Goal: Task Accomplishment & Management: Manage account settings

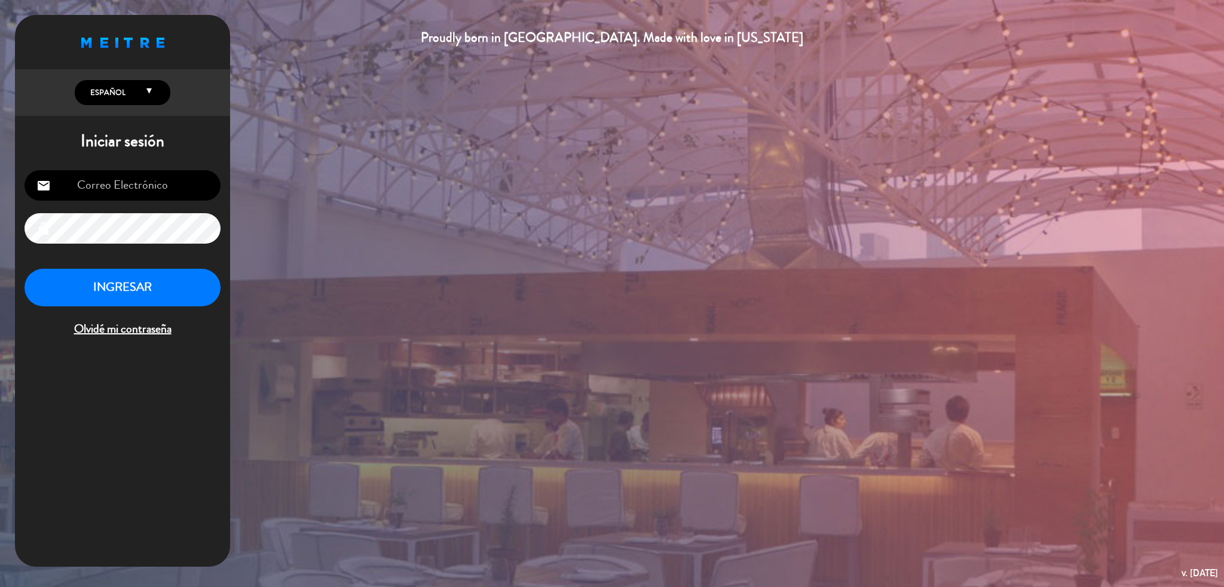
type input "[EMAIL_ADDRESS][DOMAIN_NAME]"
click at [183, 286] on button "INGRESAR" at bounding box center [123, 288] width 196 height 38
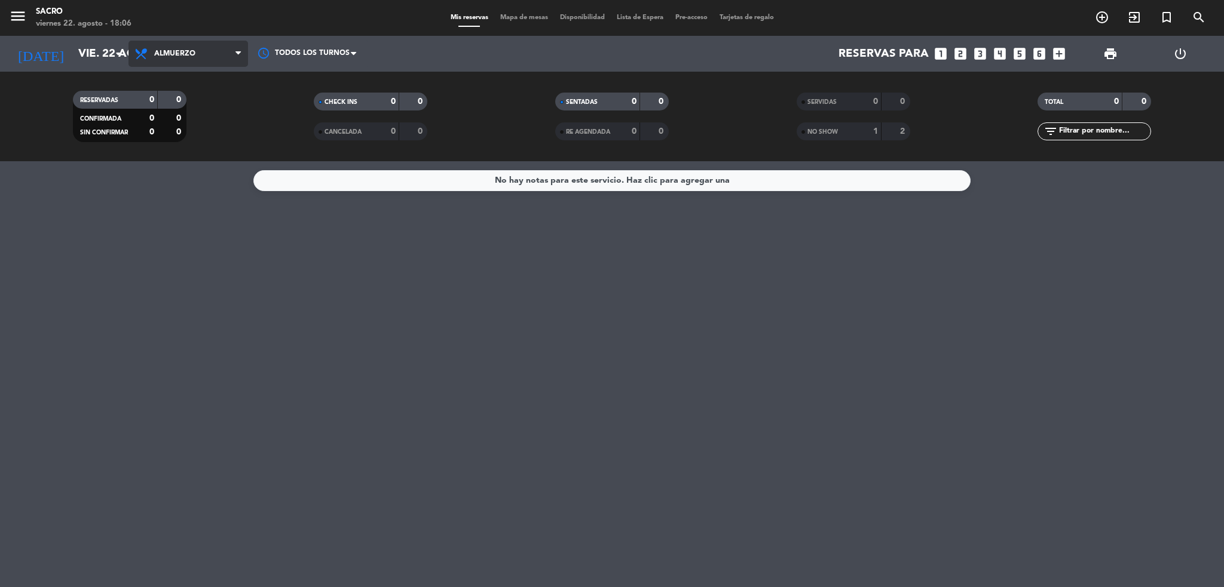
click at [155, 50] on span "Almuerzo" at bounding box center [174, 54] width 41 height 8
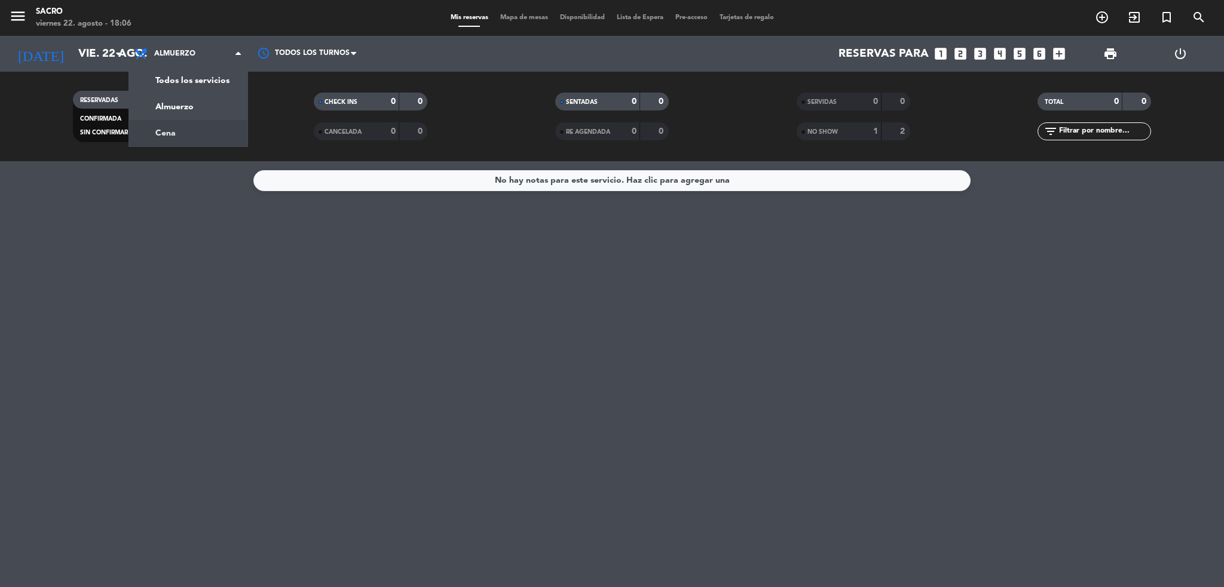
click at [194, 144] on div "menu Sacro [DATE] 22. agosto - 18:06 Mis reservas Mapa de mesas Disponibilidad …" at bounding box center [612, 80] width 1224 height 161
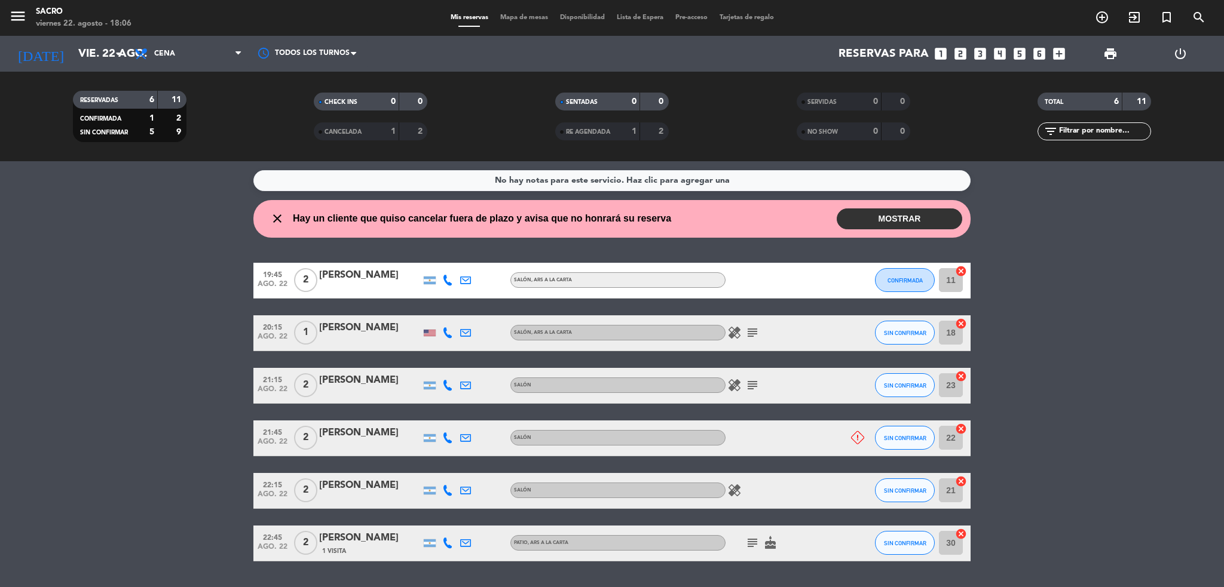
scroll to position [33, 0]
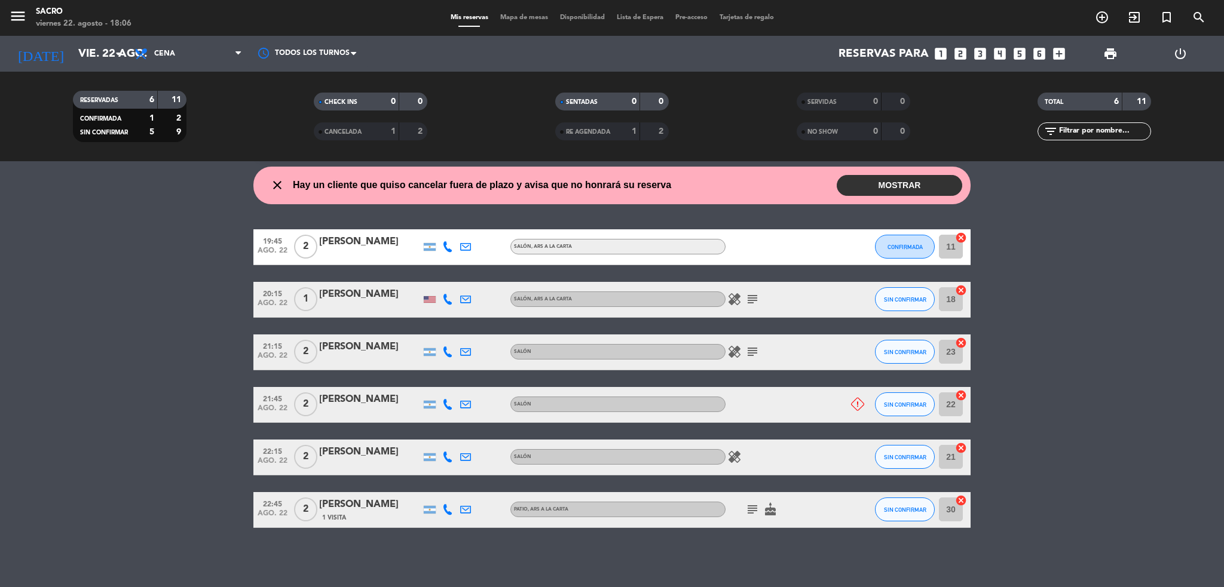
click at [940, 184] on button "MOSTRAR" at bounding box center [899, 185] width 125 height 21
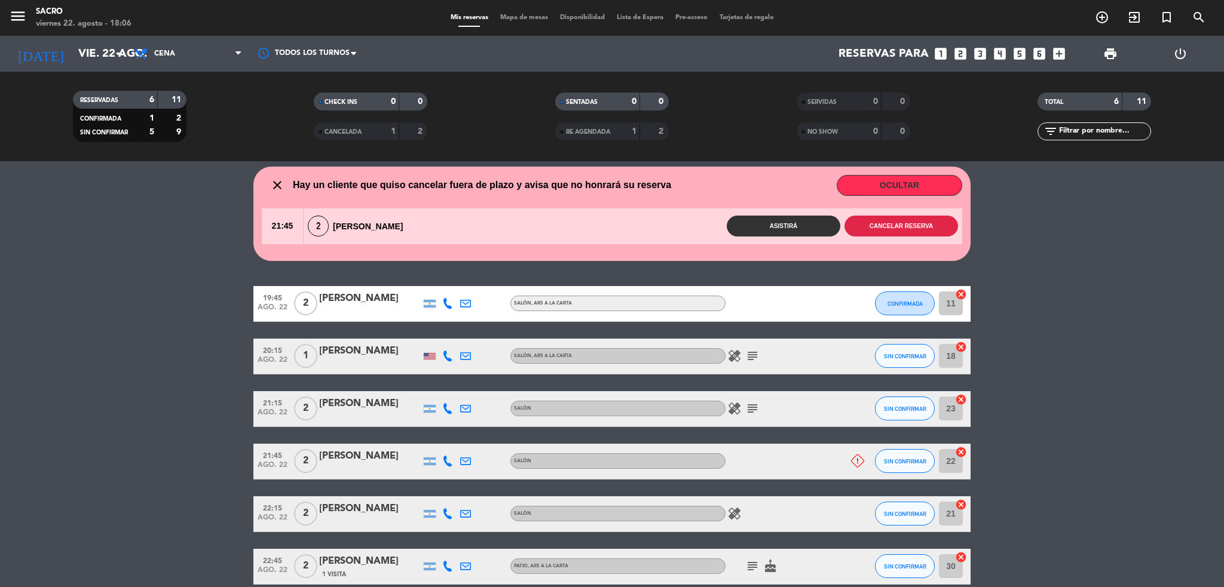
click at [901, 228] on button "Cancelar reserva" at bounding box center [901, 226] width 114 height 21
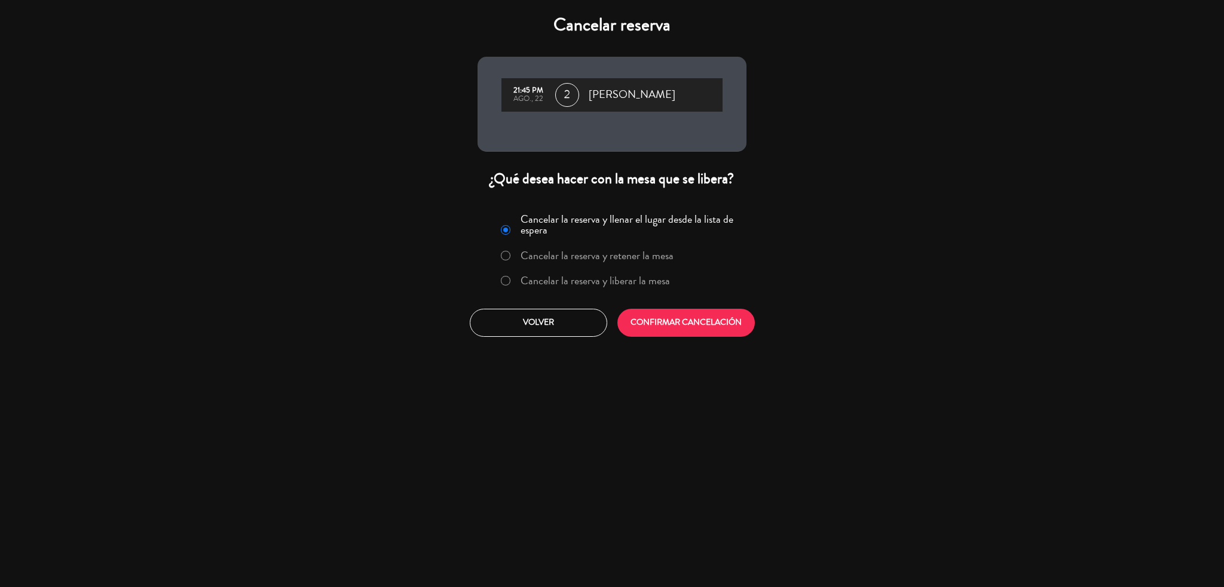
click at [512, 280] on label "Cancelar la reserva y liberar la mesa" at bounding box center [585, 282] width 182 height 22
click at [644, 311] on button "CONFIRMAR CANCELACIÓN" at bounding box center [685, 323] width 137 height 28
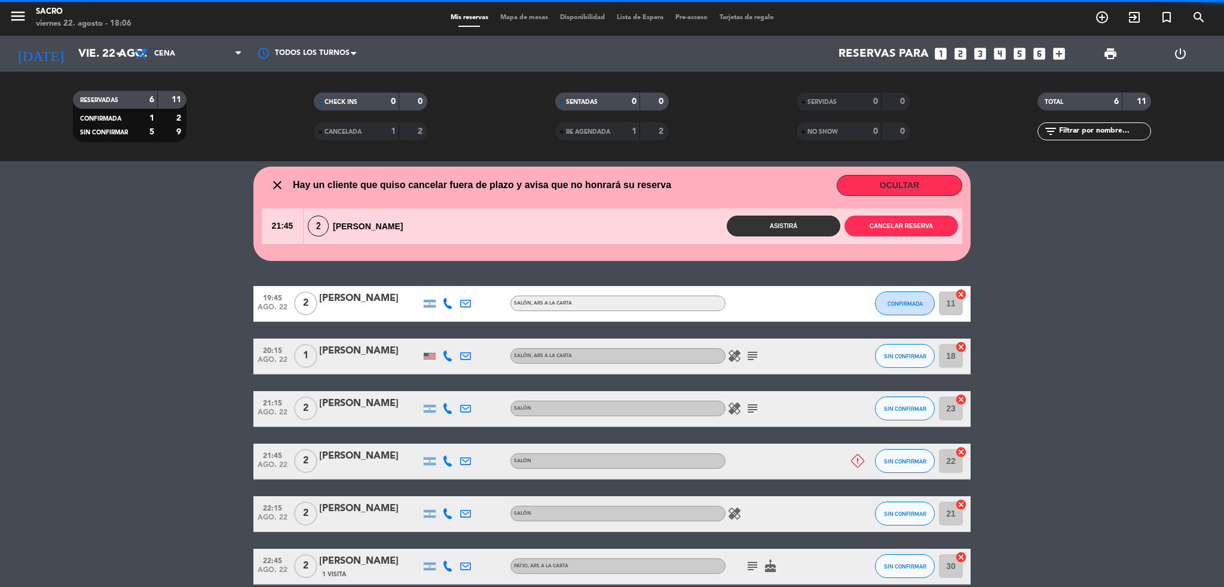
scroll to position [0, 0]
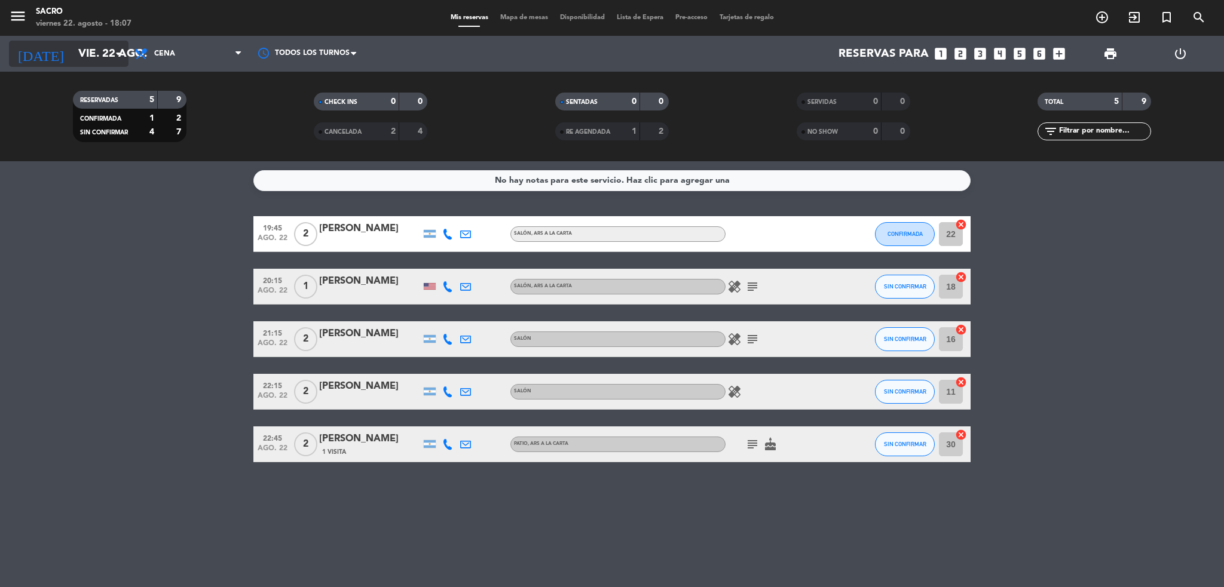
click at [115, 47] on icon "arrow_drop_down" at bounding box center [118, 54] width 14 height 14
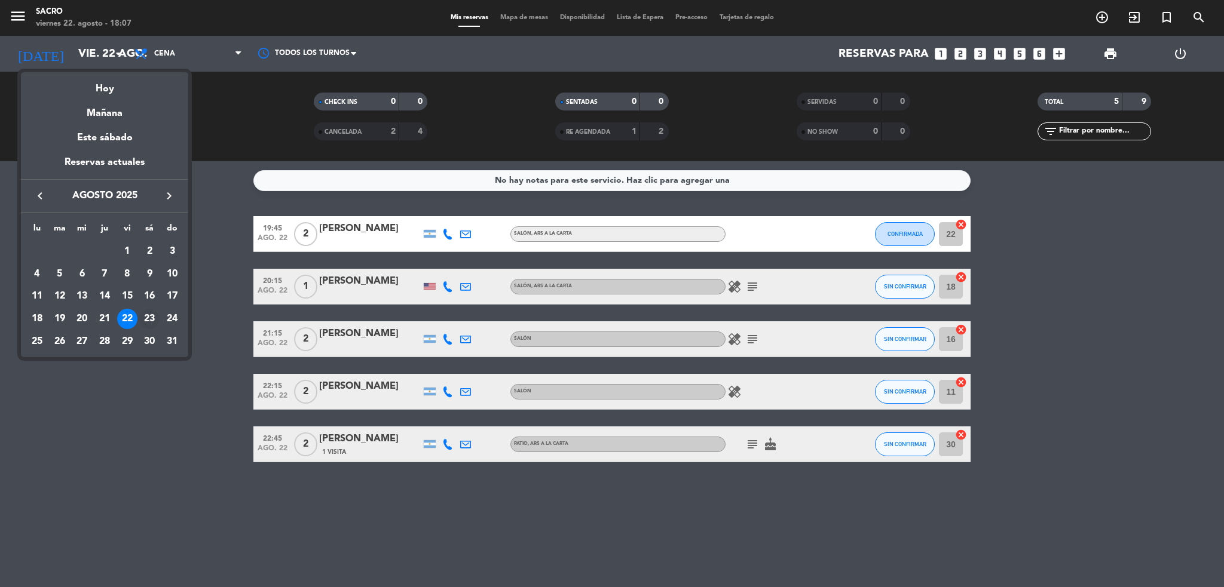
click at [152, 320] on div "23" at bounding box center [149, 319] width 20 height 20
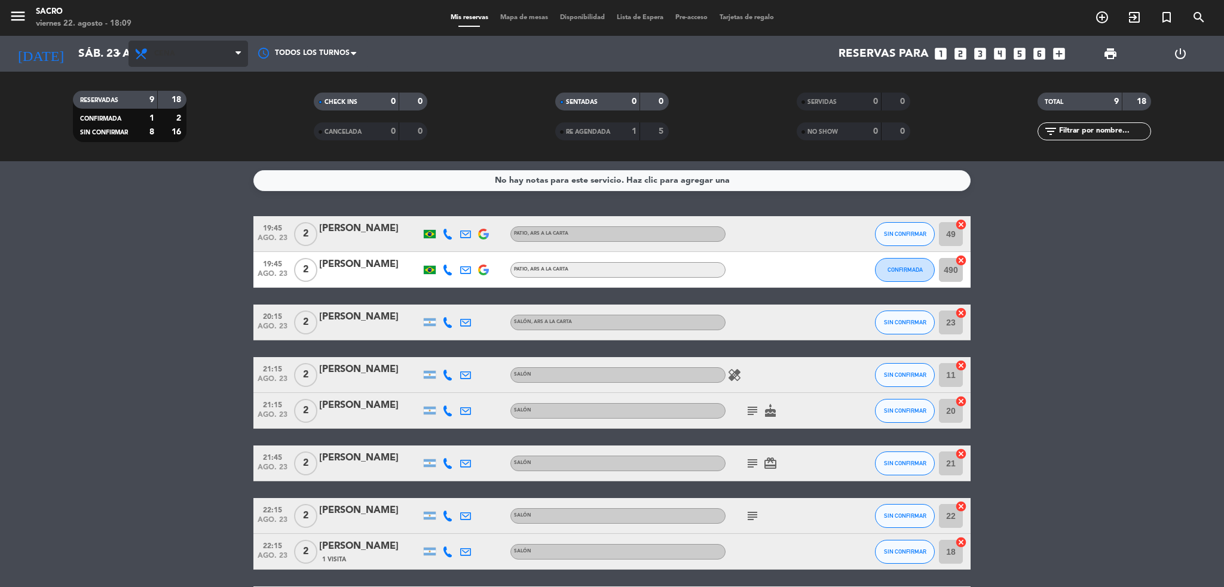
click at [212, 51] on span "Cena" at bounding box center [188, 54] width 120 height 26
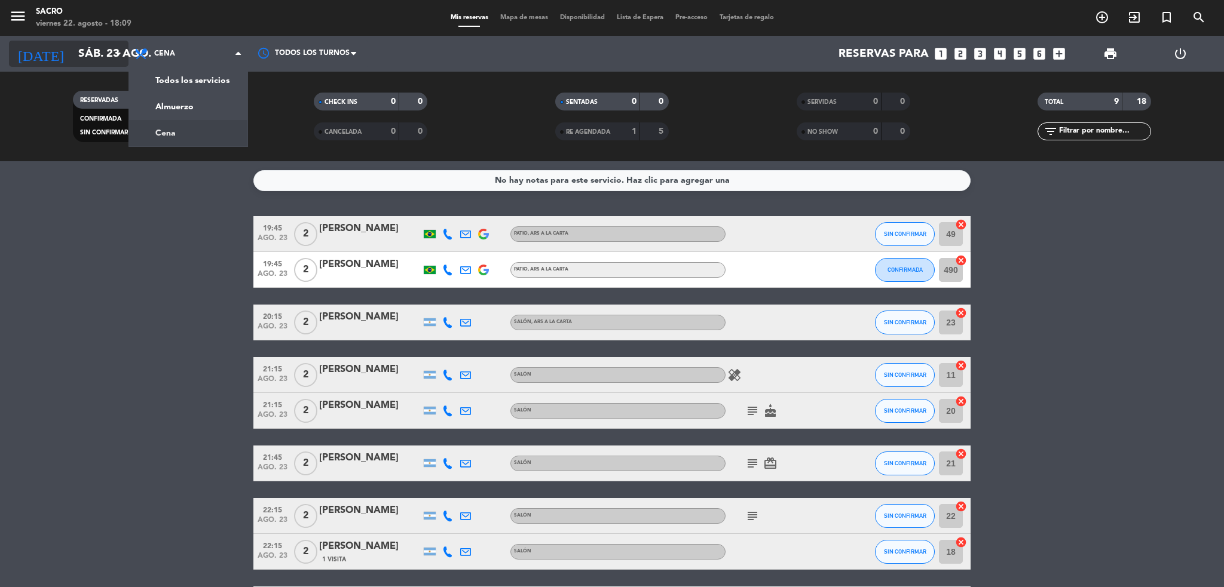
click at [111, 51] on icon "arrow_drop_down" at bounding box center [118, 54] width 14 height 14
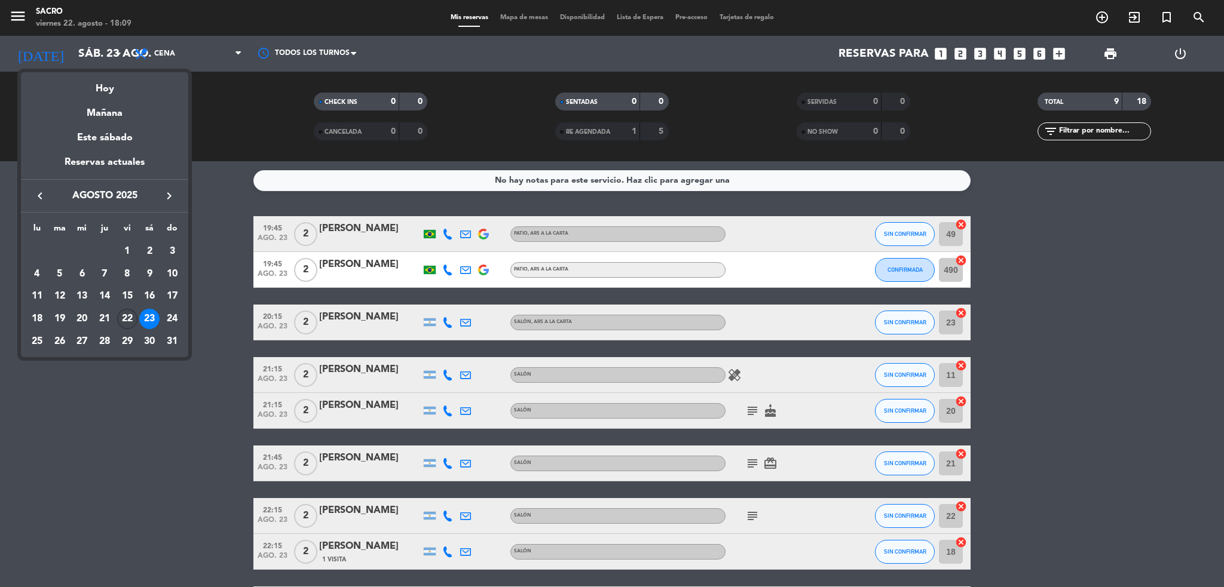
click at [130, 316] on div "22" at bounding box center [127, 319] width 20 height 20
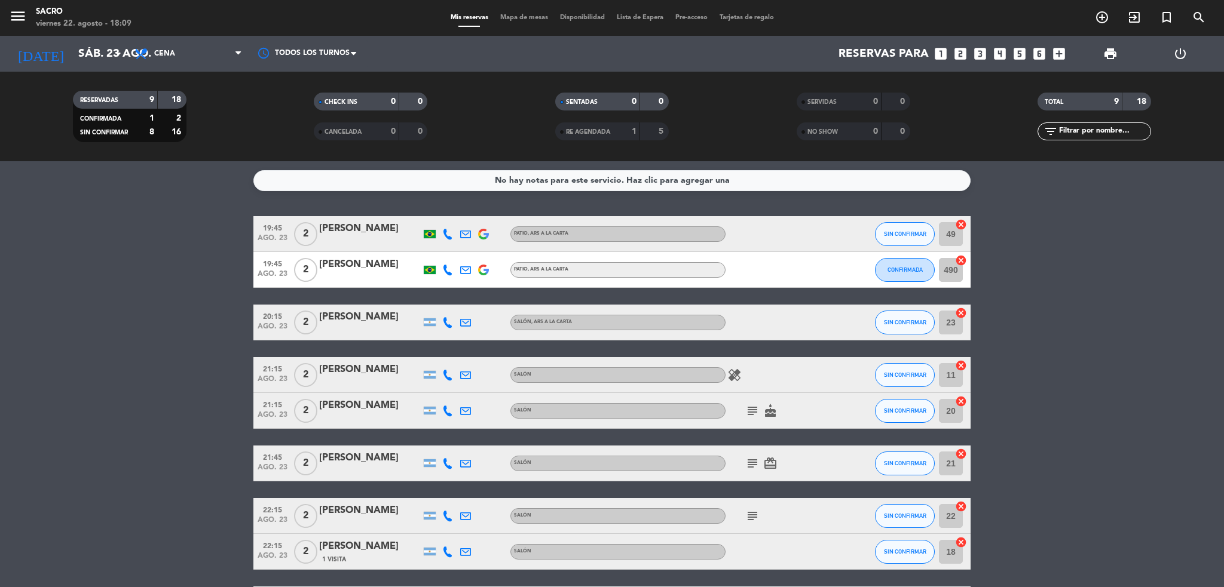
type input "vie. 22 ago."
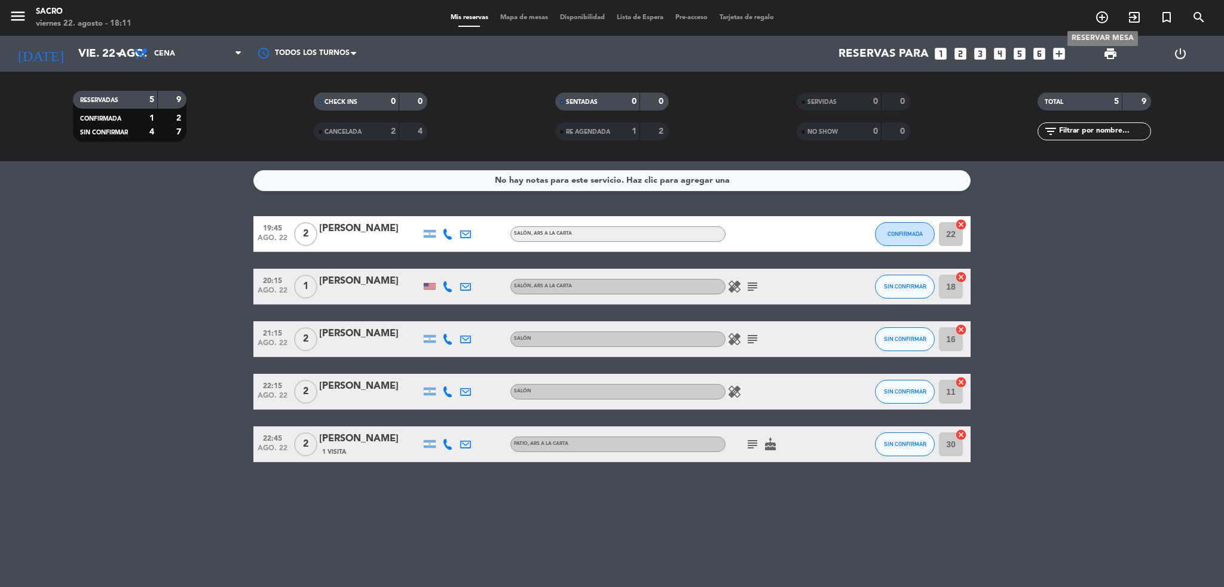
click at [1093, 16] on span "add_circle_outline" at bounding box center [1102, 17] width 32 height 20
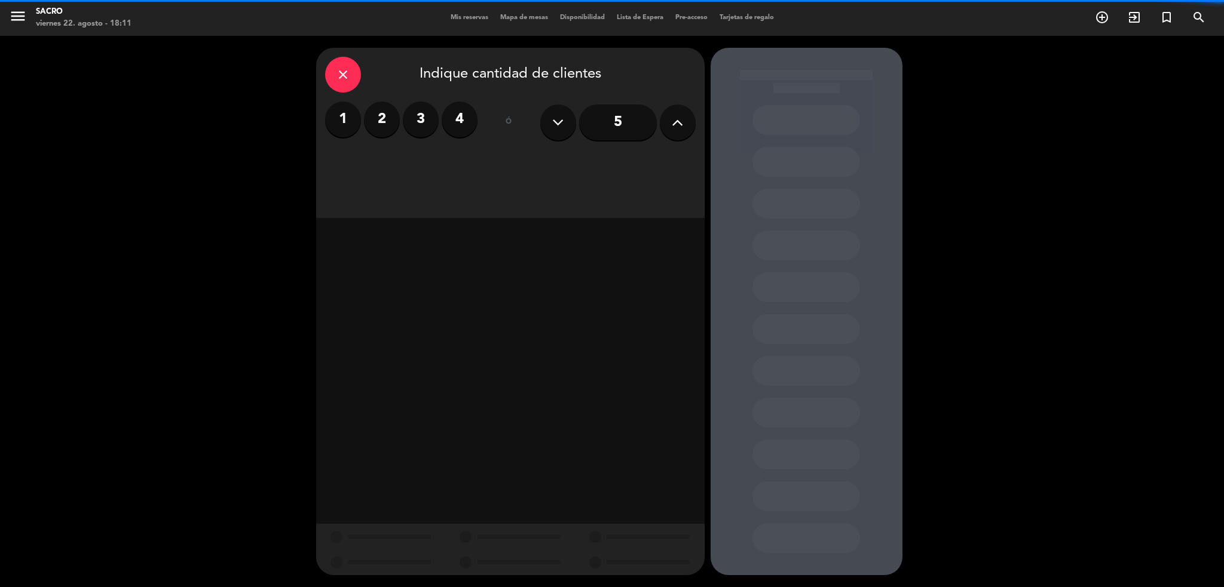
click at [366, 114] on label "2" at bounding box center [382, 120] width 36 height 36
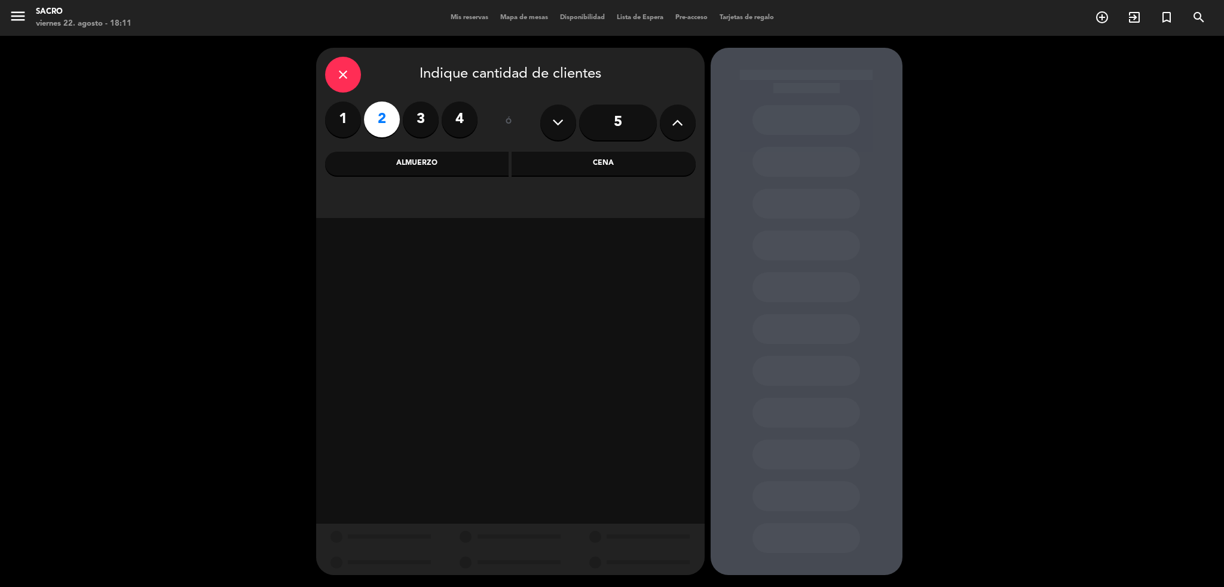
click at [575, 156] on div "Cena" at bounding box center [604, 164] width 184 height 24
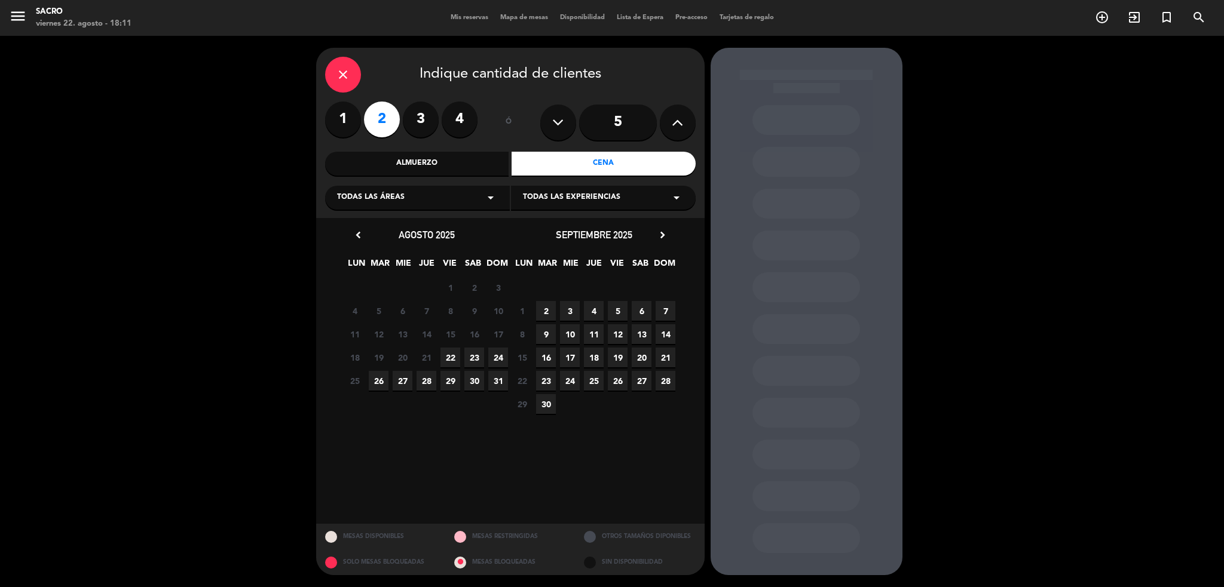
click at [454, 358] on span "22" at bounding box center [450, 358] width 20 height 20
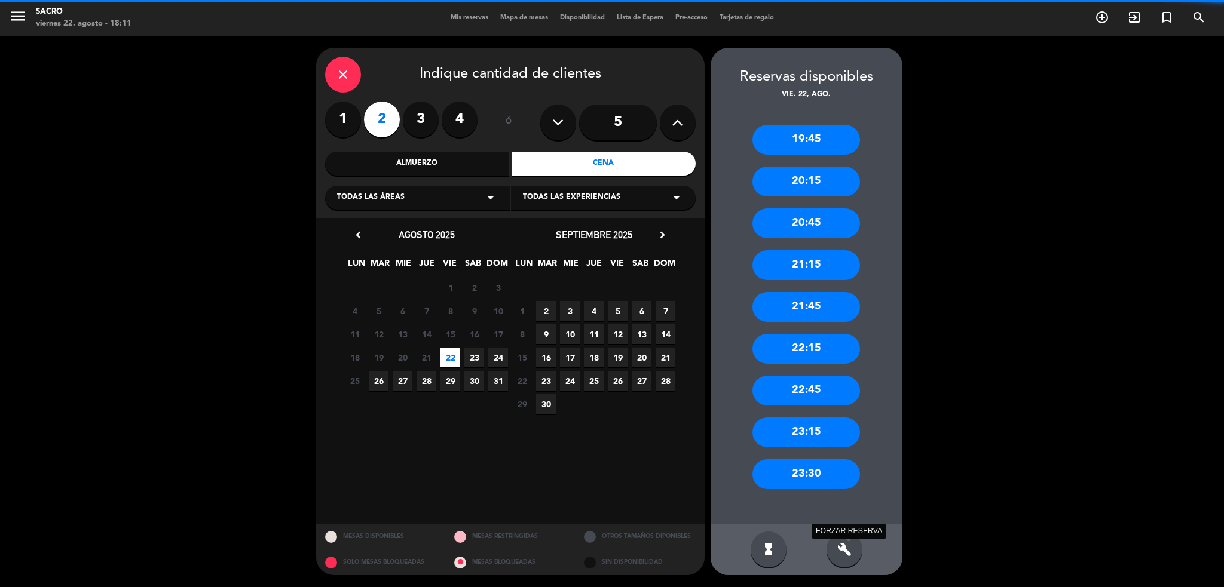
click at [851, 554] on icon "build" at bounding box center [844, 550] width 14 height 14
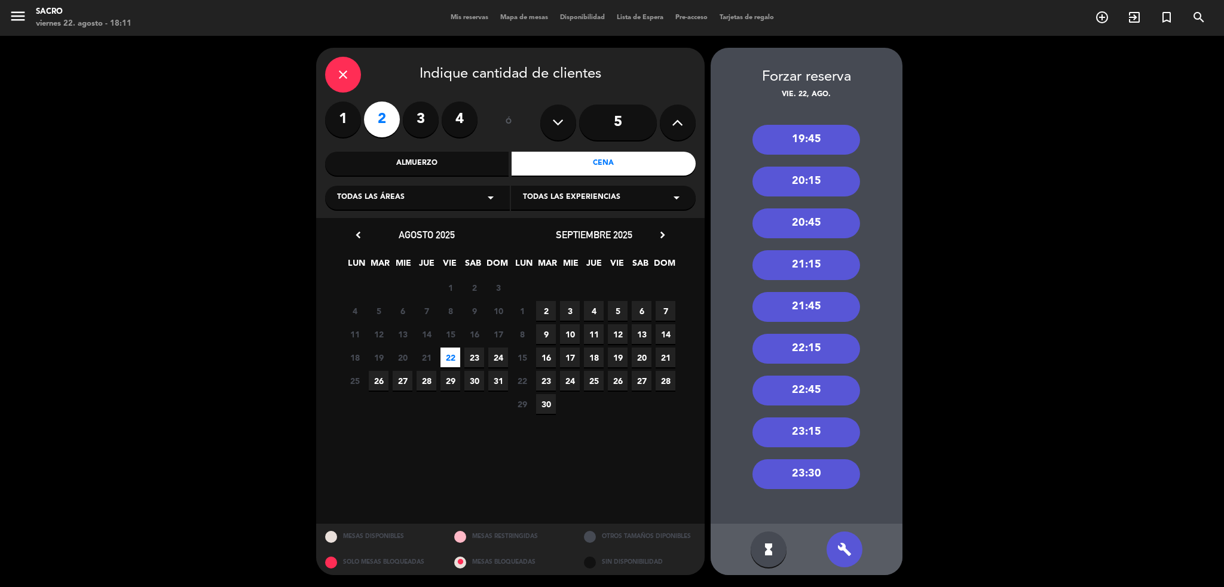
click at [840, 229] on div "20:45" at bounding box center [806, 224] width 108 height 30
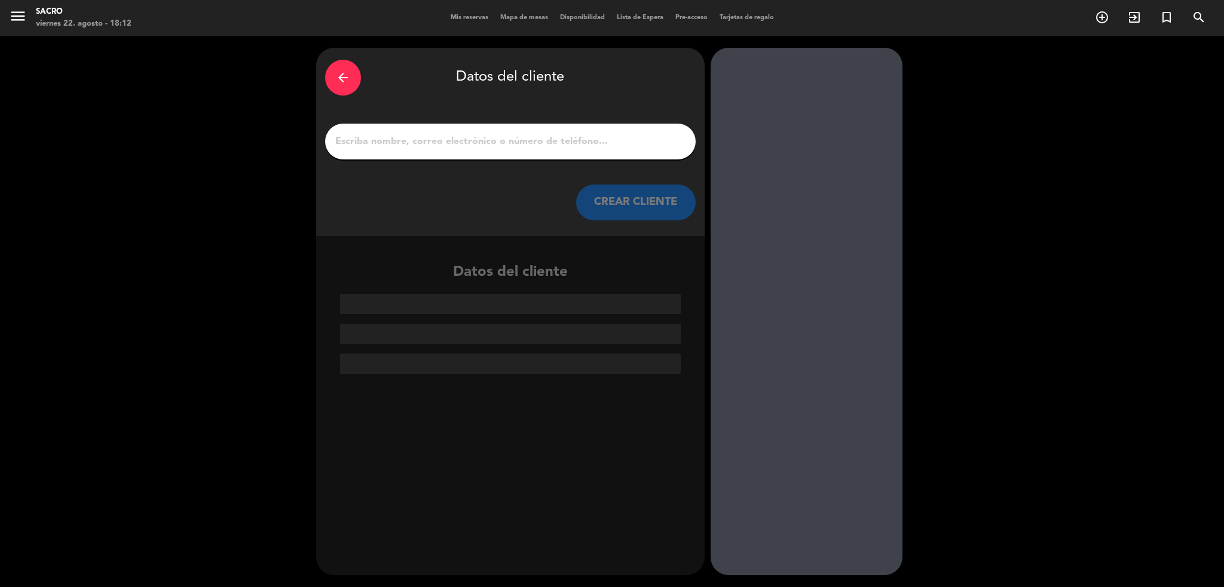
click at [356, 89] on div "arrow_back" at bounding box center [343, 78] width 36 height 36
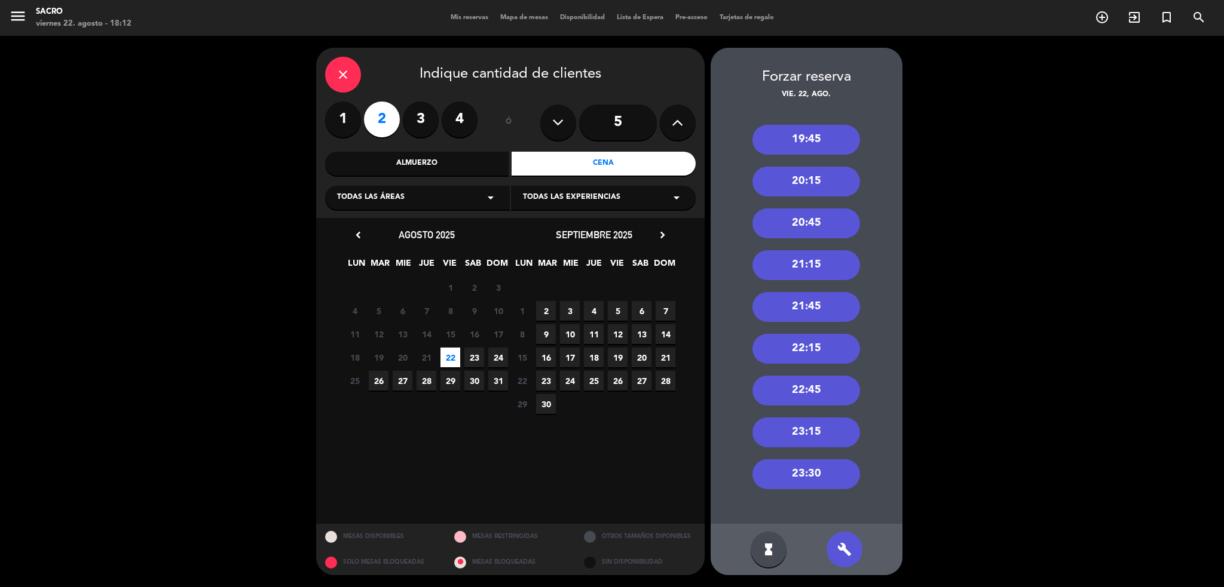
click at [830, 190] on div "20:15" at bounding box center [806, 182] width 108 height 30
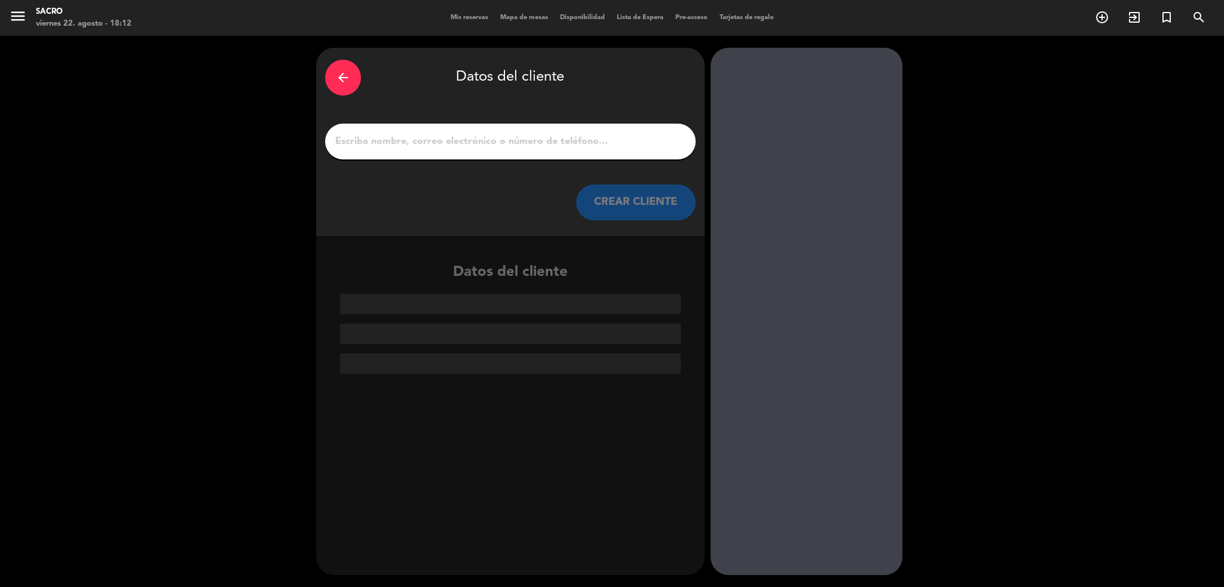
click at [531, 154] on div at bounding box center [510, 142] width 371 height 36
click at [530, 148] on input "1" at bounding box center [510, 141] width 353 height 17
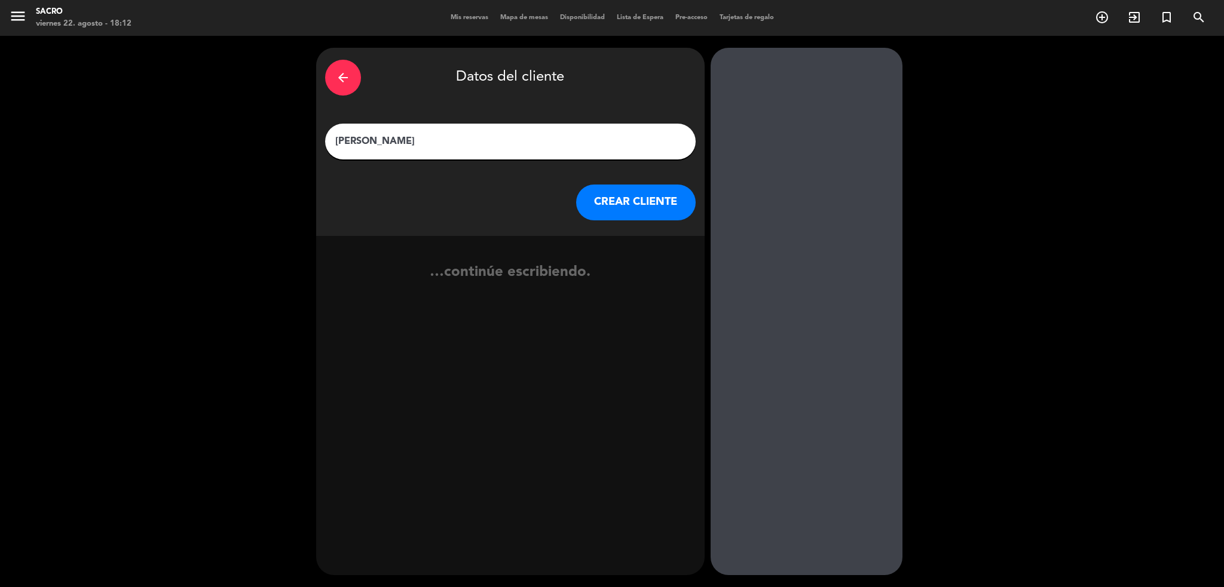
click at [342, 140] on input "[PERSON_NAME]" at bounding box center [510, 141] width 353 height 17
type input "[PERSON_NAME]"
drag, startPoint x: 440, startPoint y: 142, endPoint x: 260, endPoint y: 114, distance: 182.6
click at [260, 114] on div "arrow_back Datos del cliente [PERSON_NAME] CREAR CLIENTE no se econtraron resul…" at bounding box center [612, 312] width 1224 height 552
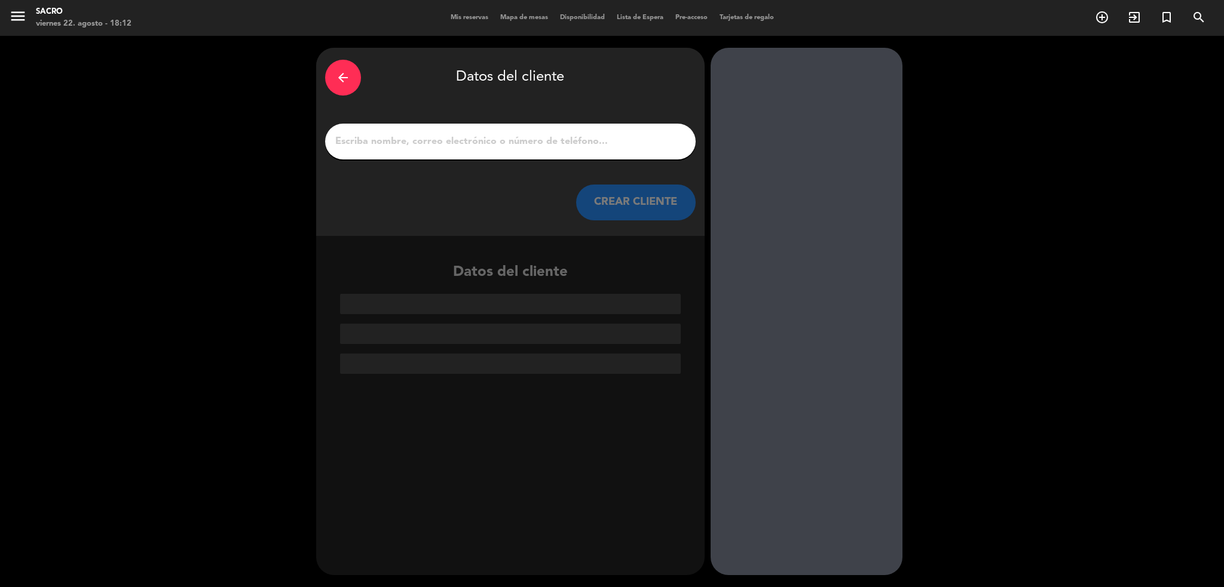
click at [338, 71] on icon "arrow_back" at bounding box center [343, 78] width 14 height 14
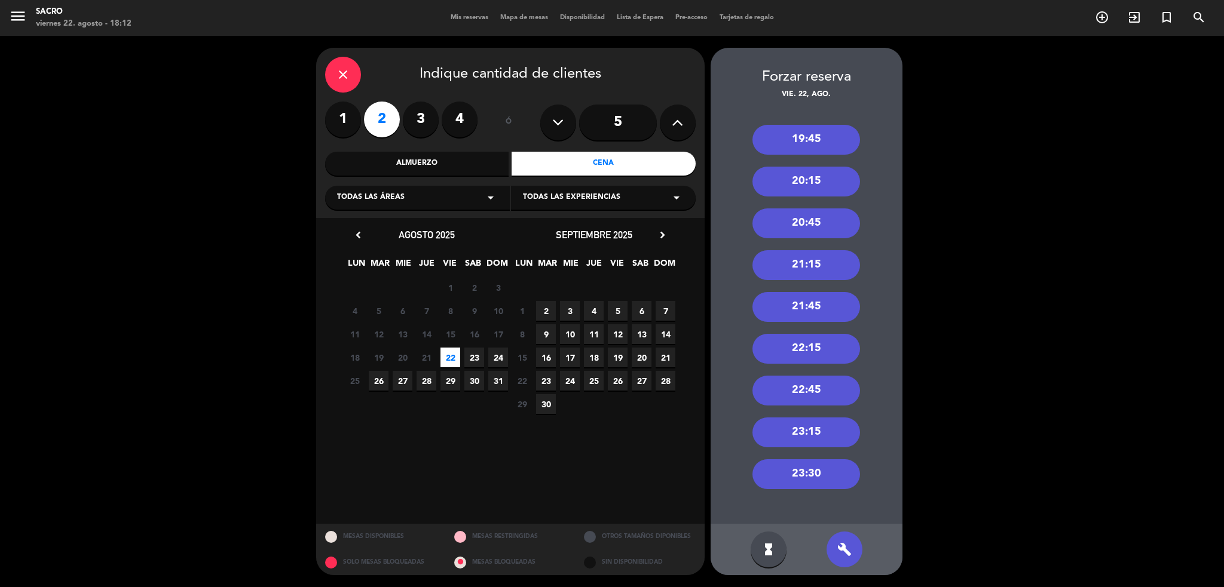
click at [342, 69] on icon "close" at bounding box center [343, 75] width 14 height 14
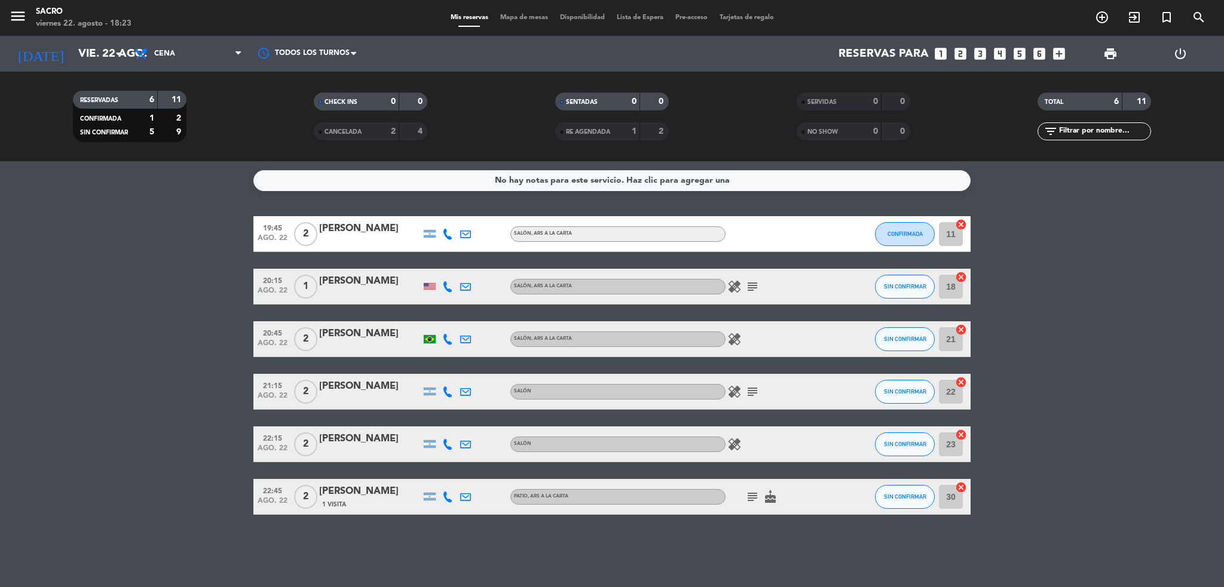
click at [725, 281] on span "healing" at bounding box center [734, 287] width 18 height 14
click at [731, 283] on icon "healing" at bounding box center [734, 287] width 14 height 14
click at [750, 286] on icon "subject" at bounding box center [752, 287] width 14 height 14
click at [734, 348] on div "healing" at bounding box center [779, 339] width 108 height 35
click at [736, 342] on icon "healing" at bounding box center [734, 339] width 14 height 14
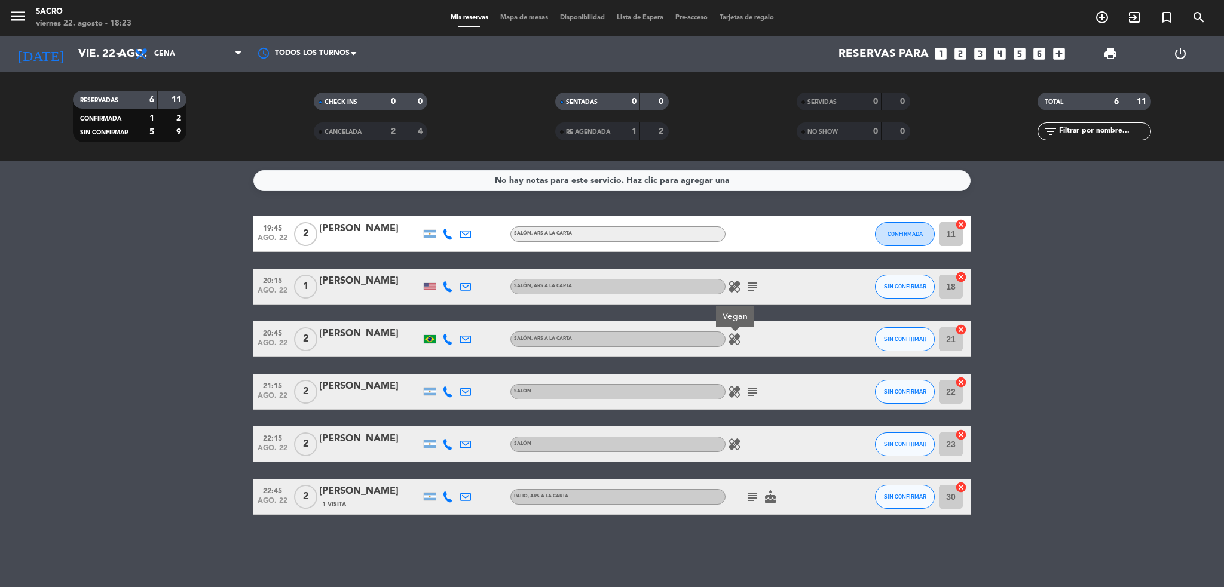
click at [735, 397] on icon "healing" at bounding box center [734, 392] width 14 height 14
click at [752, 390] on icon "subject" at bounding box center [752, 392] width 14 height 14
click at [736, 442] on icon "healing" at bounding box center [734, 444] width 14 height 14
click at [752, 494] on icon "subject" at bounding box center [752, 497] width 14 height 14
click at [777, 499] on span "cake" at bounding box center [770, 497] width 18 height 14
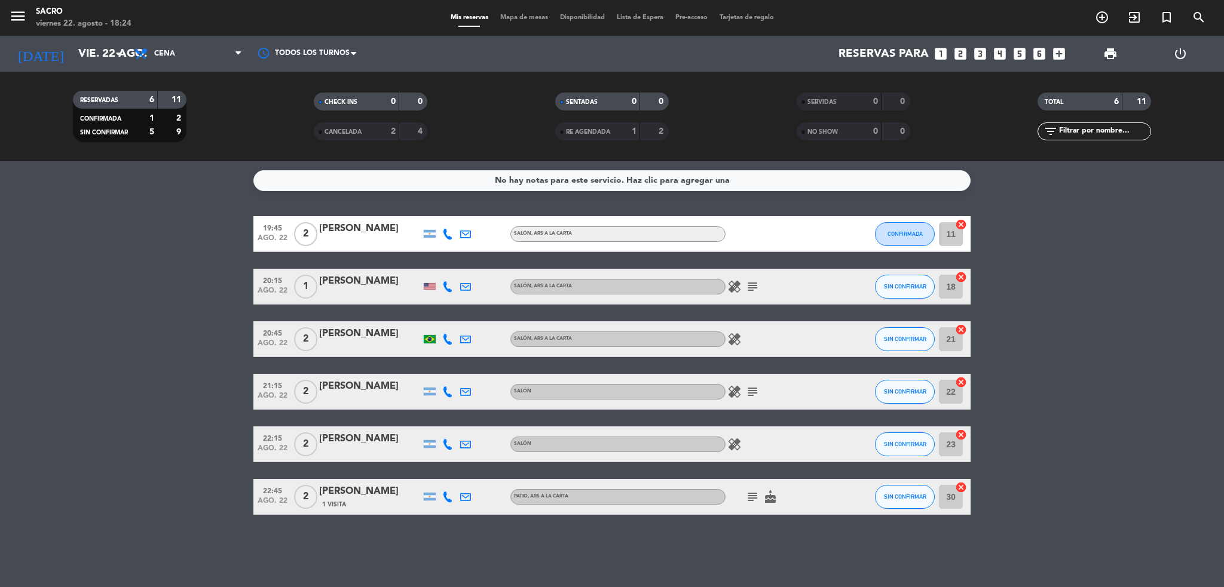
click at [773, 498] on icon "cake" at bounding box center [770, 497] width 14 height 14
click at [769, 520] on div "No hay notas para este servicio. Haz clic para agregar una 19:45 [DATE] 2 [PERS…" at bounding box center [612, 374] width 1224 height 426
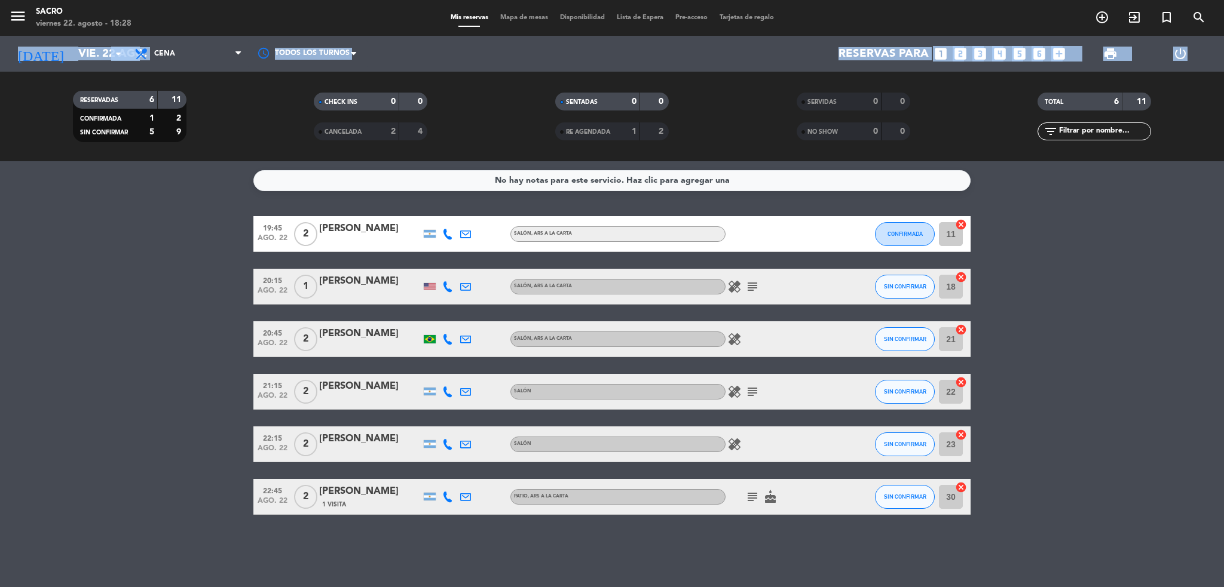
drag, startPoint x: 0, startPoint y: 79, endPoint x: 25, endPoint y: 123, distance: 50.8
click at [10, 100] on div "menu Sacro [DATE] 22. agosto - 18:28 Mis reservas Mapa de mesas Disponibilidad …" at bounding box center [612, 80] width 1224 height 161
click at [4, 146] on div "RESERVADAS 6 11 CONFIRMADA 1 2 SIN CONFIRMAR 5 9 CHECK INS 0 0 CANCELADA 2 4 SE…" at bounding box center [612, 117] width 1224 height 66
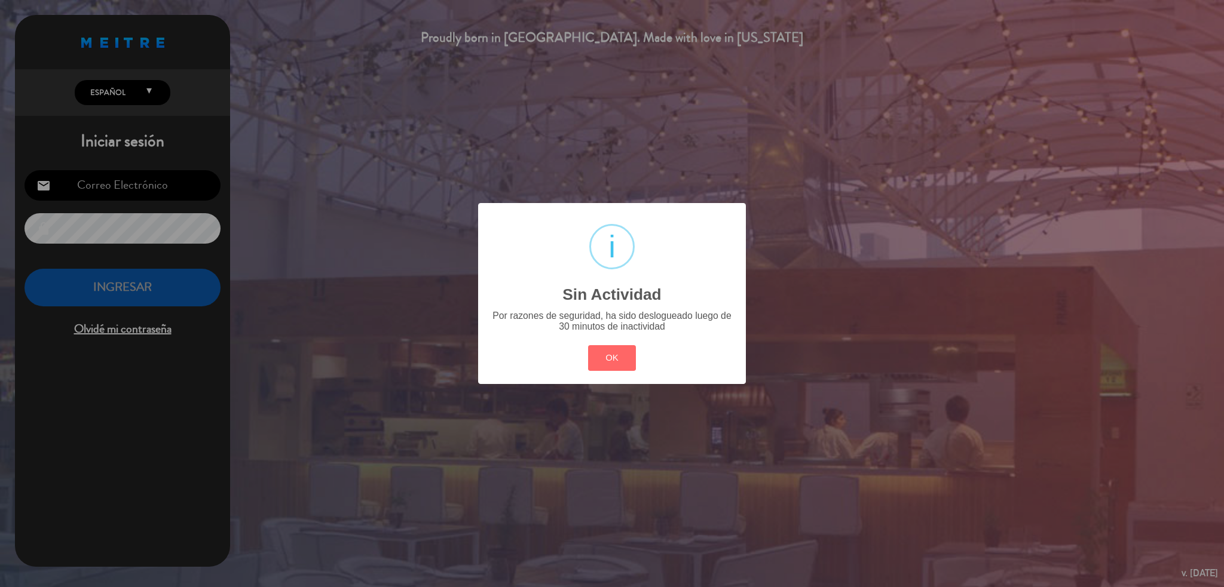
type input "[EMAIL_ADDRESS][DOMAIN_NAME]"
click at [607, 359] on button "OK" at bounding box center [612, 358] width 48 height 26
